Goal: Task Accomplishment & Management: Manage account settings

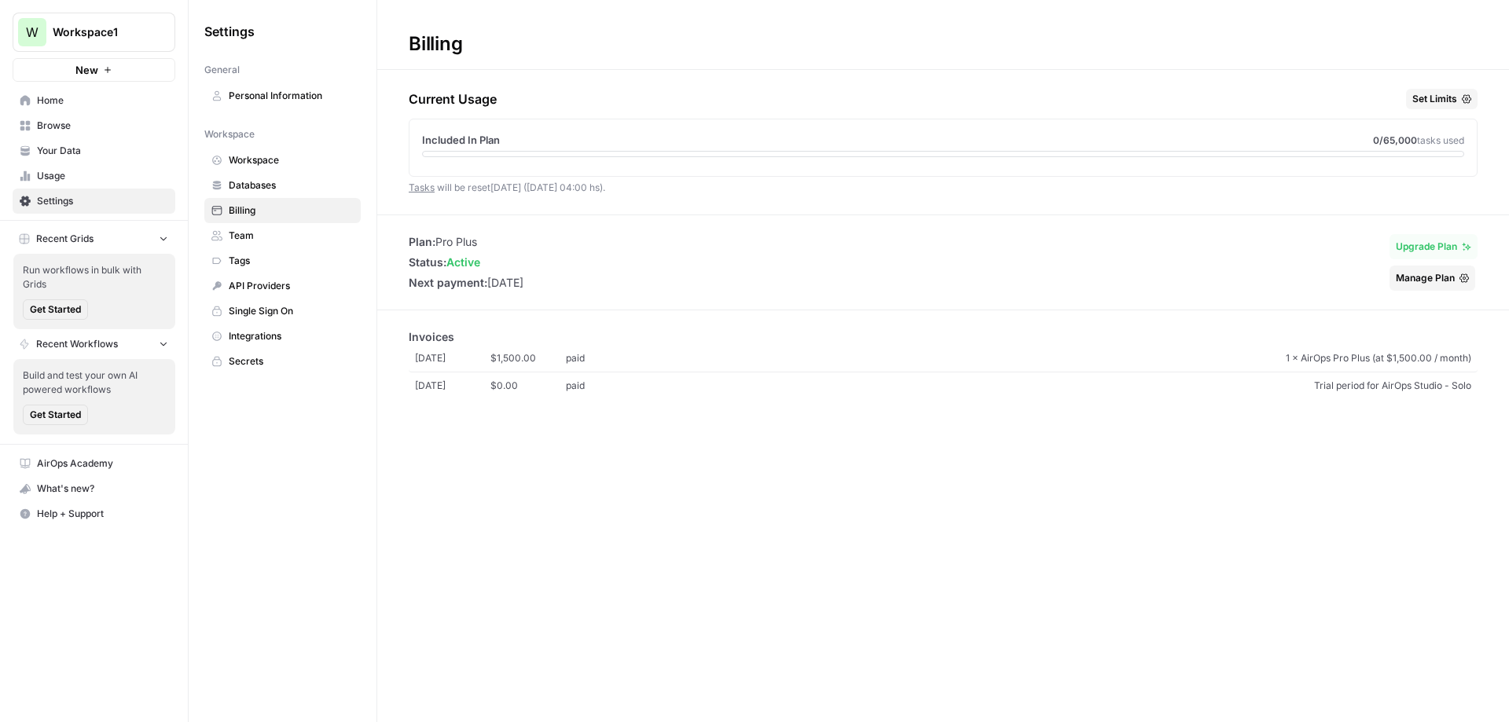
click at [259, 215] on span "Billing" at bounding box center [291, 211] width 125 height 14
click at [251, 207] on span "Billing" at bounding box center [291, 211] width 125 height 14
click at [241, 213] on span "Billing" at bounding box center [291, 211] width 125 height 14
click at [82, 201] on span "Settings" at bounding box center [102, 201] width 131 height 14
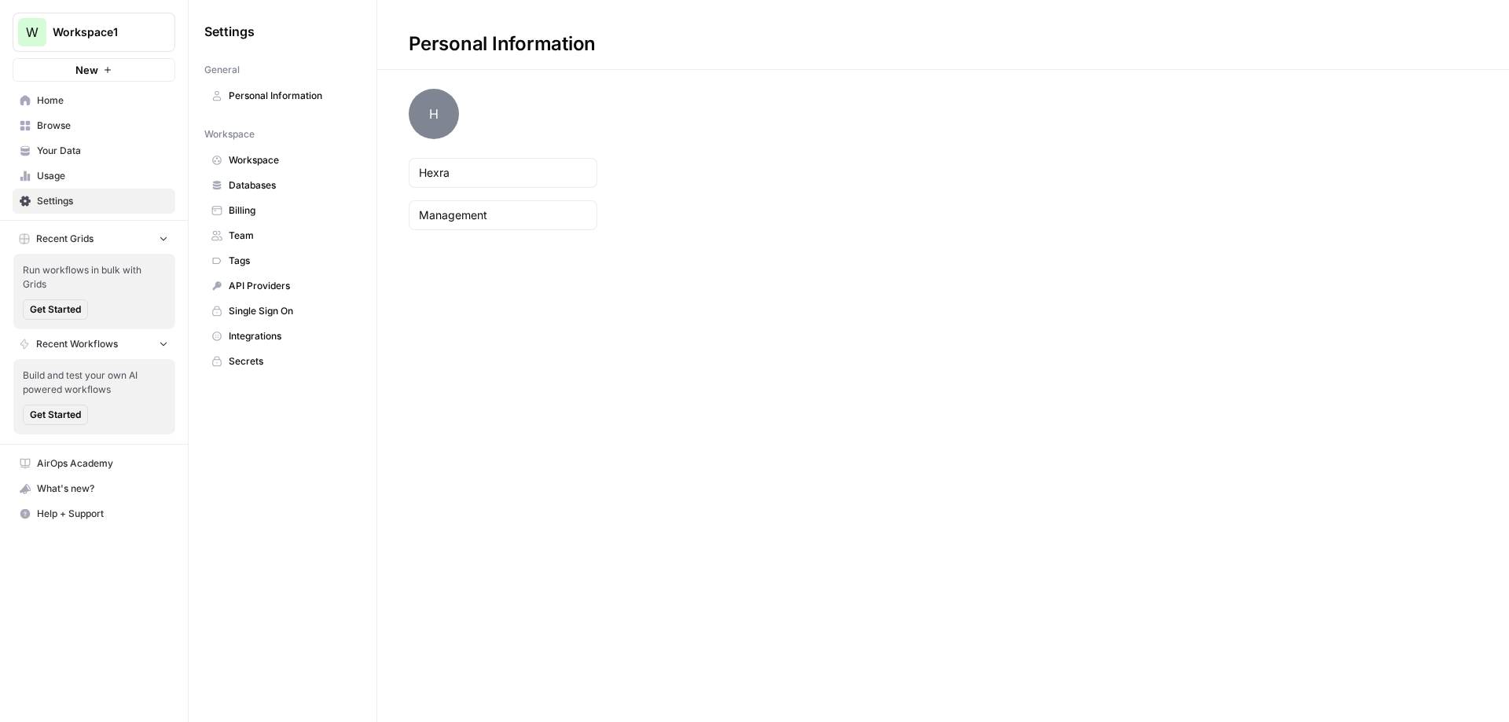
click at [266, 157] on span "Workspace" at bounding box center [291, 160] width 125 height 14
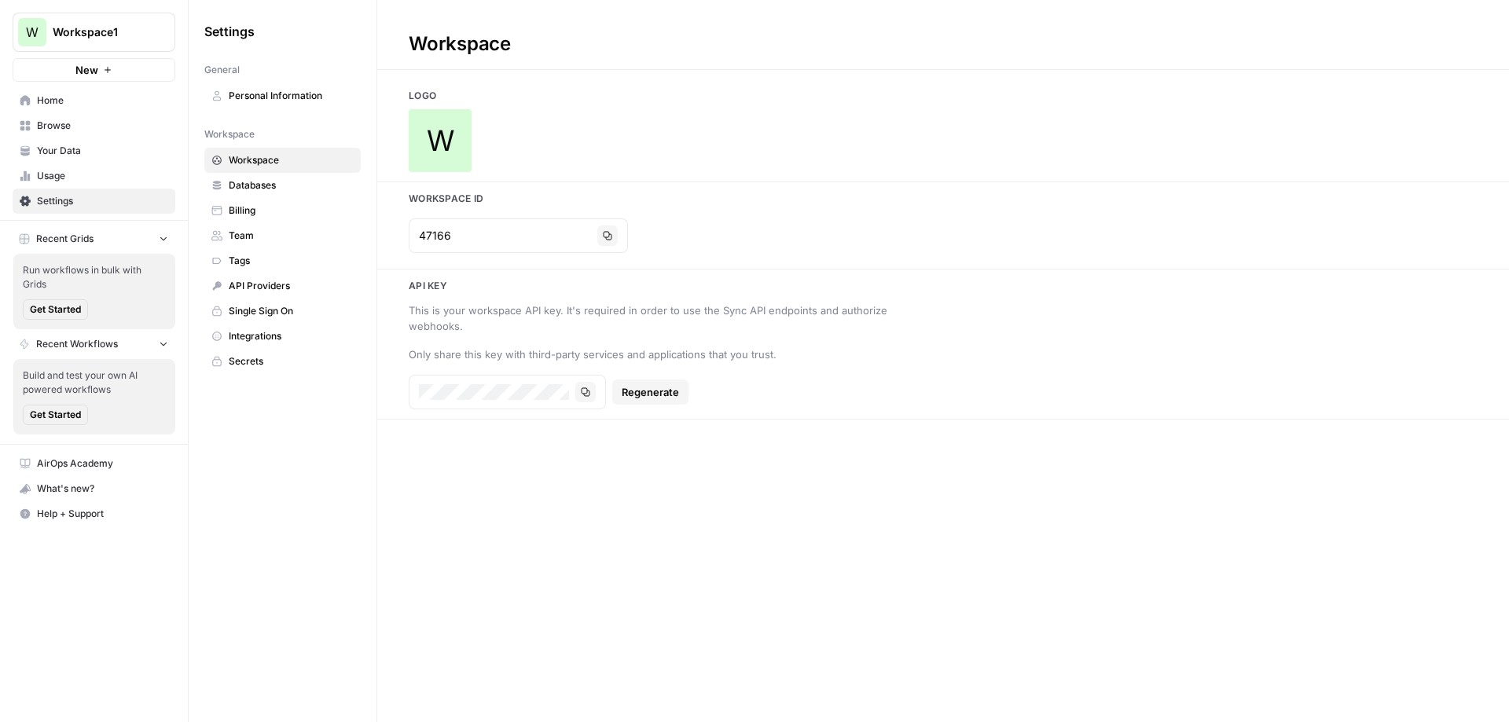
click at [256, 179] on span "Databases" at bounding box center [291, 185] width 125 height 14
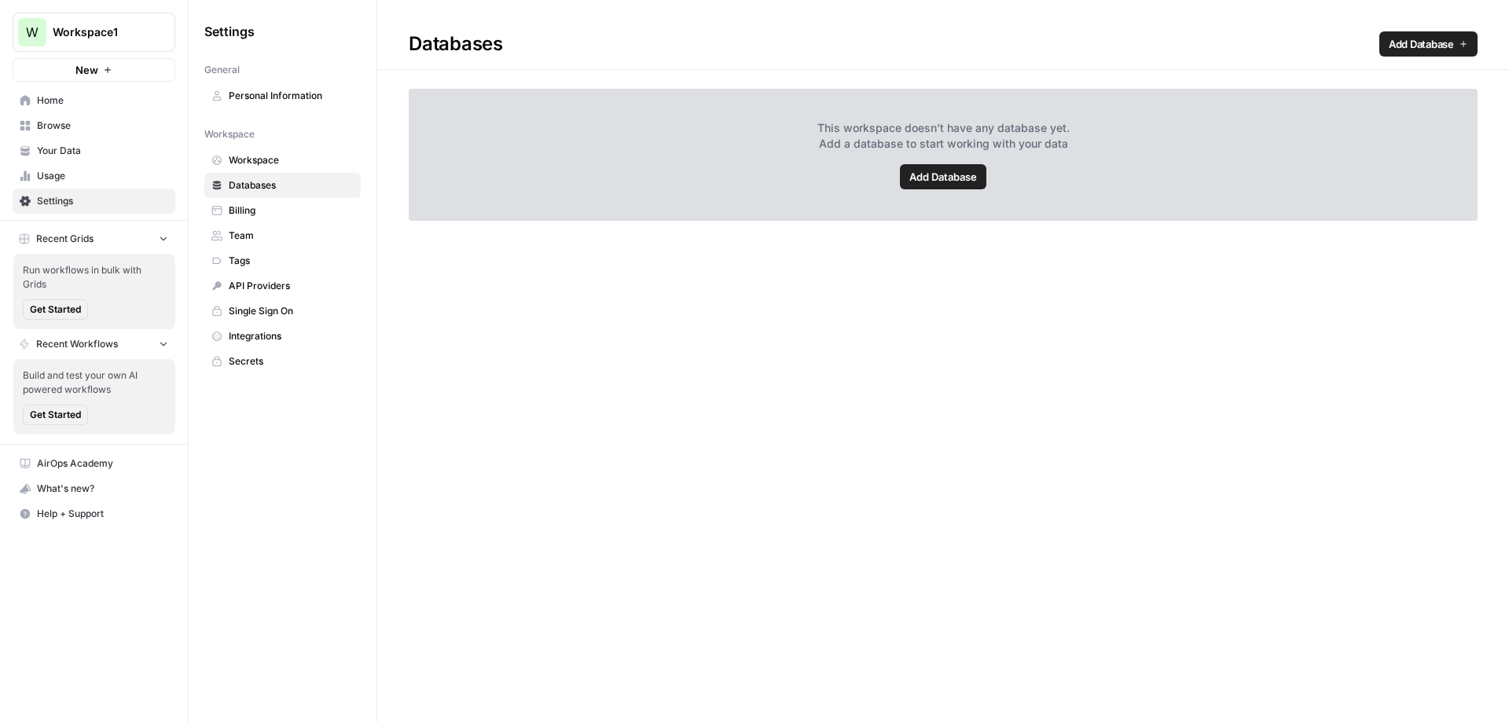
click at [254, 213] on span "Billing" at bounding box center [291, 211] width 125 height 14
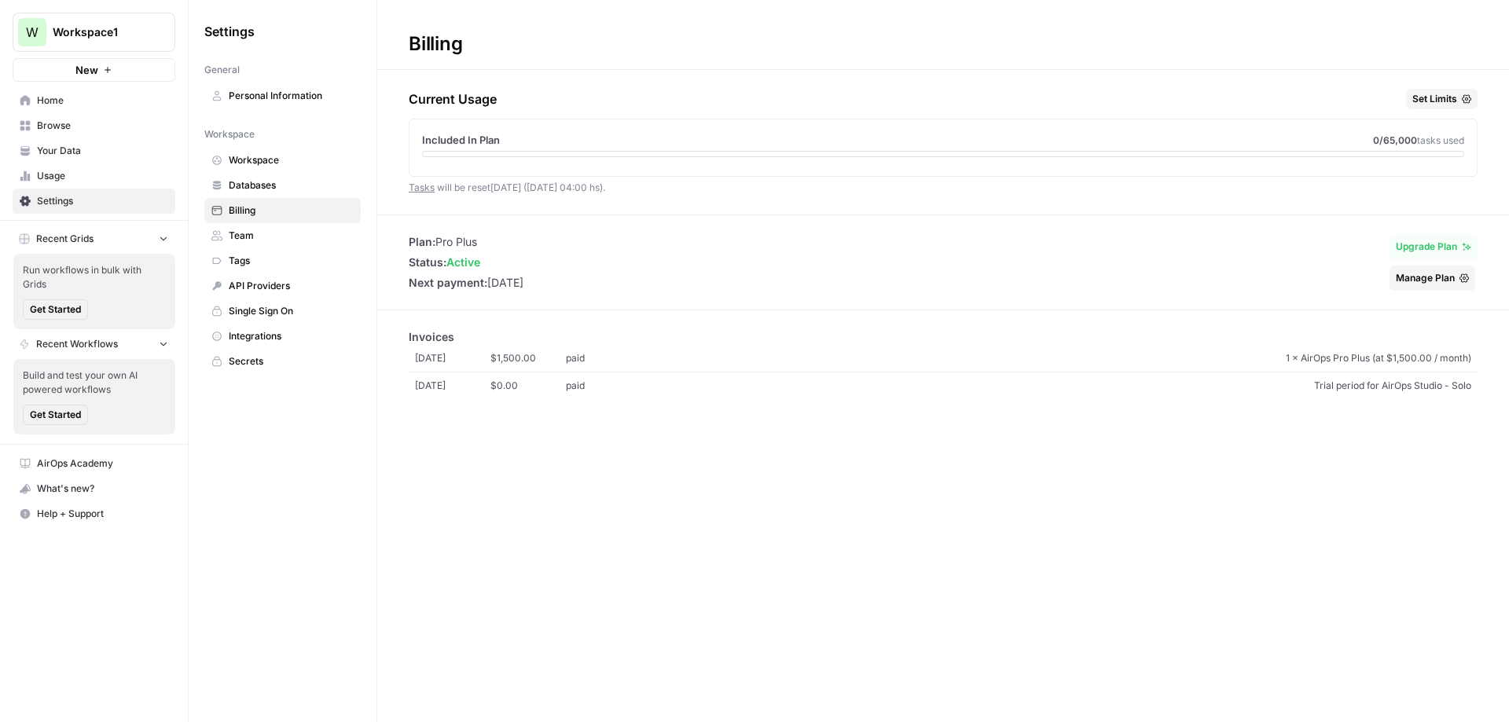
click at [254, 237] on span "Team" at bounding box center [291, 236] width 125 height 14
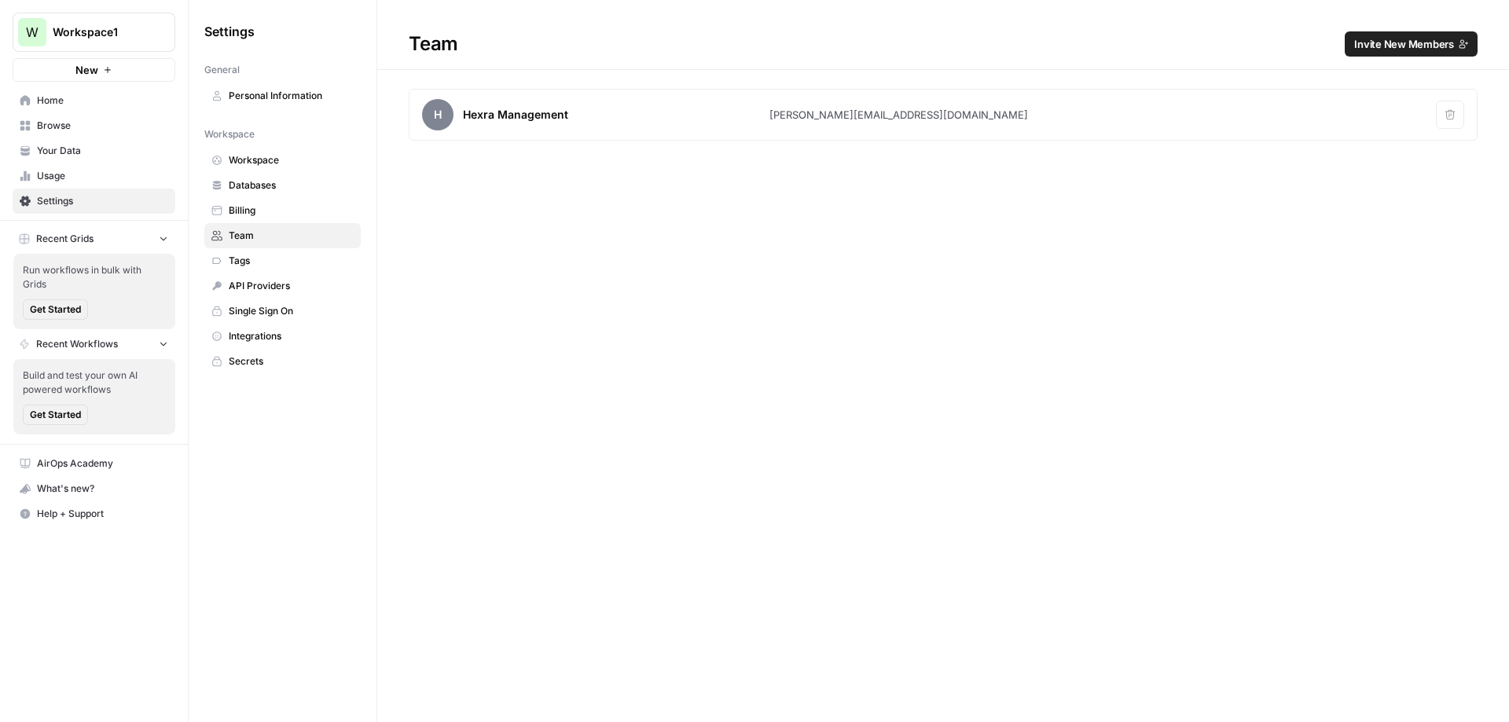
click at [246, 240] on span "Team" at bounding box center [291, 236] width 125 height 14
click at [255, 217] on span "Billing" at bounding box center [291, 211] width 125 height 14
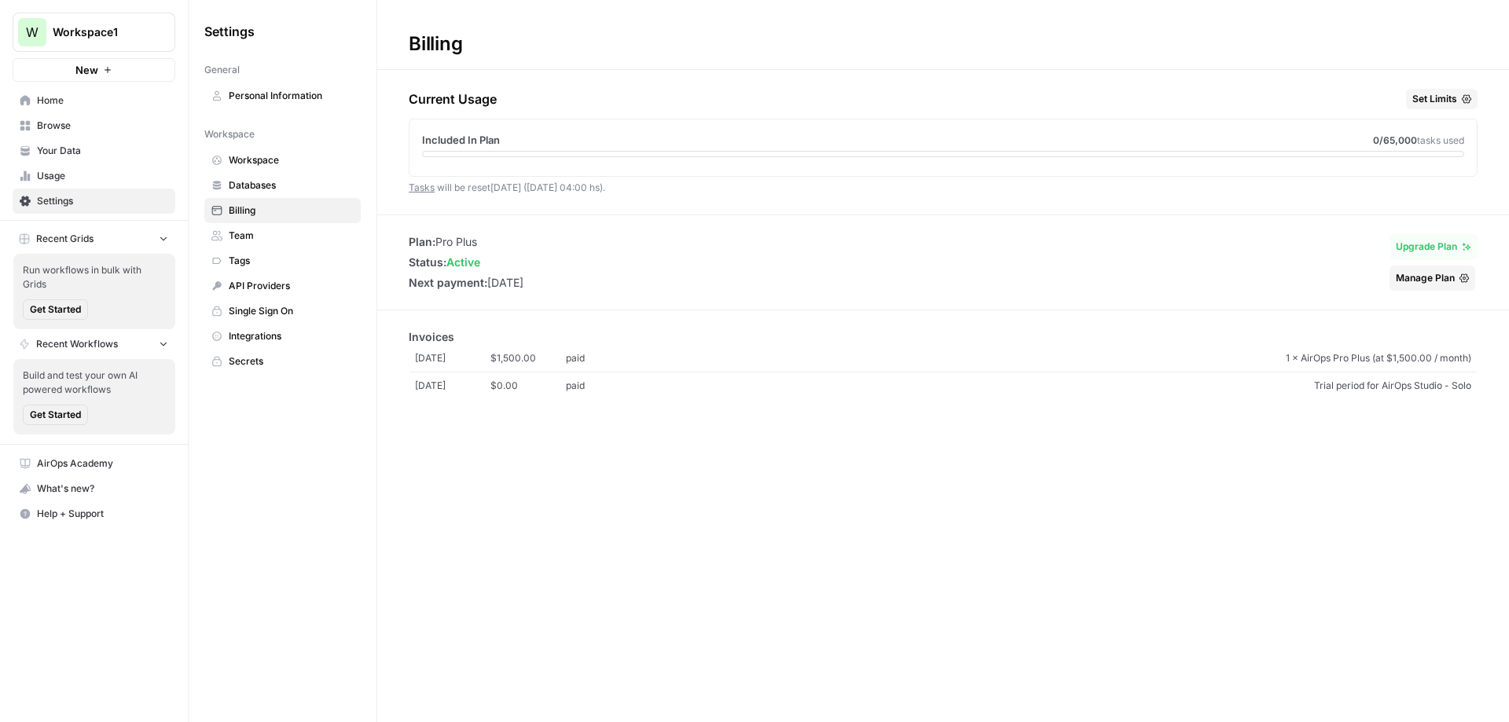
click at [1465, 277] on icon "button" at bounding box center [1463, 277] width 9 height 9
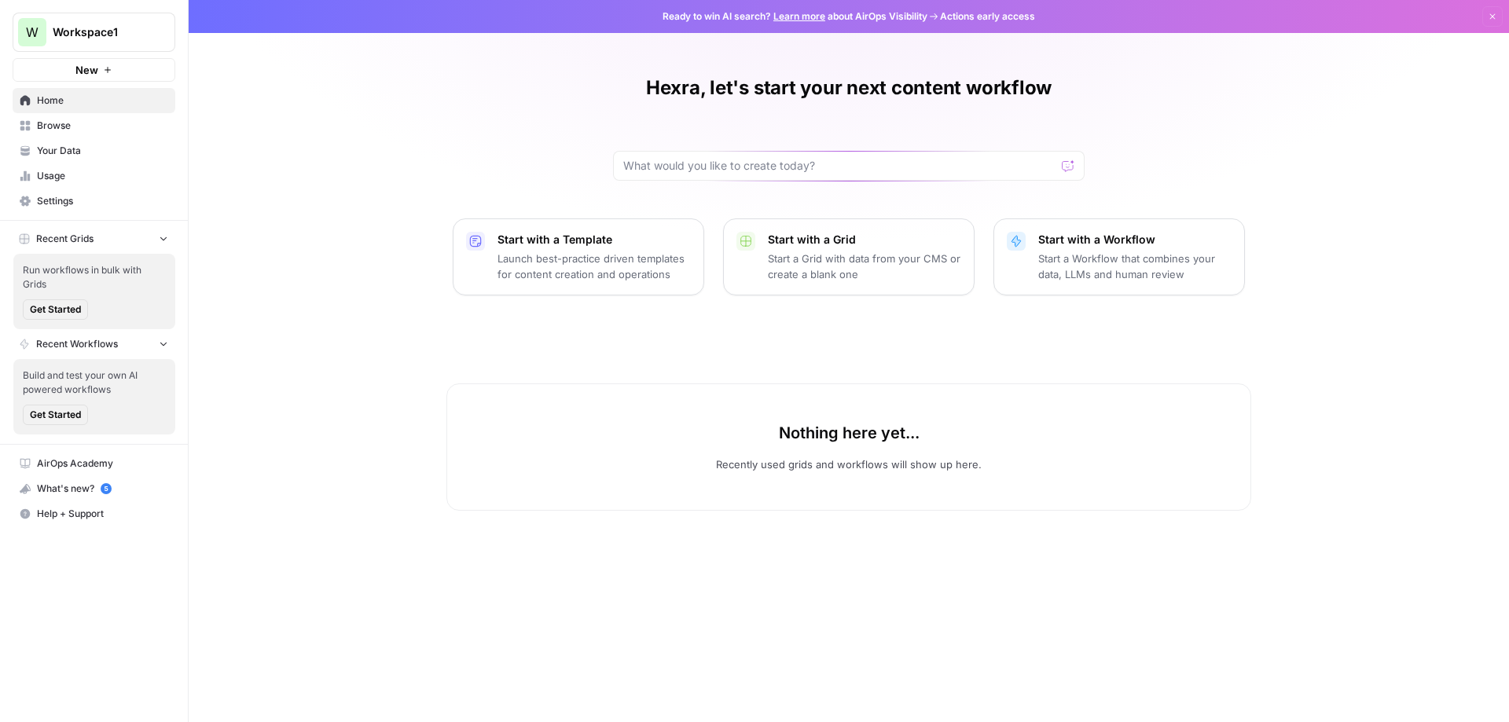
click at [138, 32] on span "Workspace1" at bounding box center [100, 32] width 95 height 16
click at [56, 181] on span "Log Out" at bounding box center [147, 177] width 215 height 16
